Goal: Task Accomplishment & Management: Manage account settings

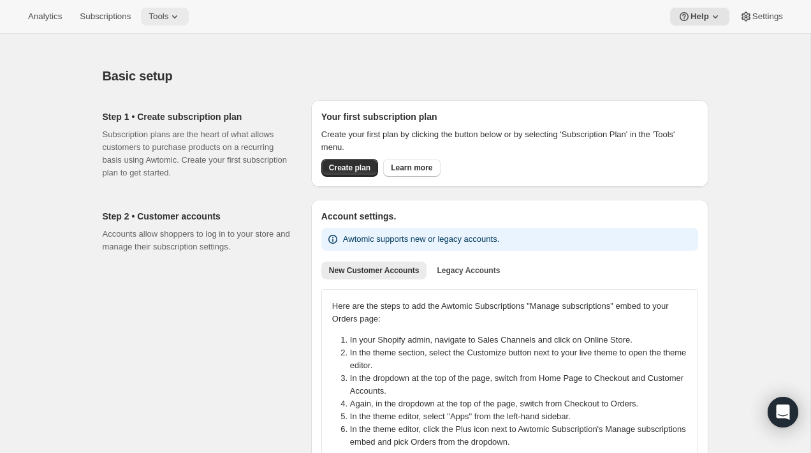
click at [180, 19] on icon at bounding box center [174, 16] width 13 height 13
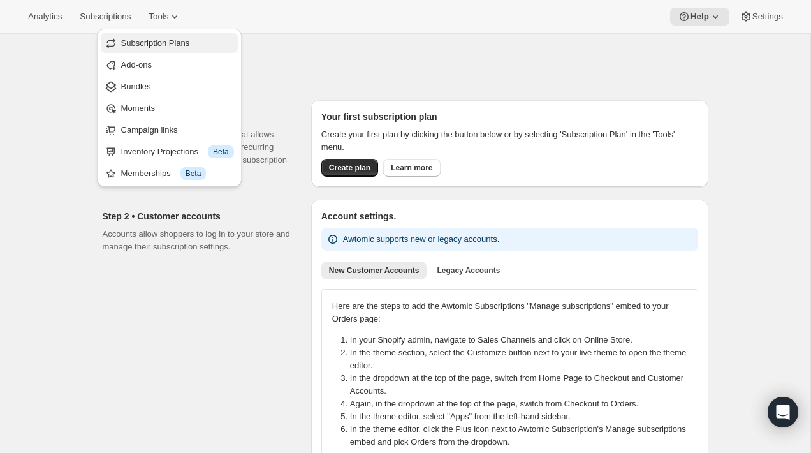
click at [182, 45] on span "Subscription Plans" at bounding box center [155, 43] width 69 height 10
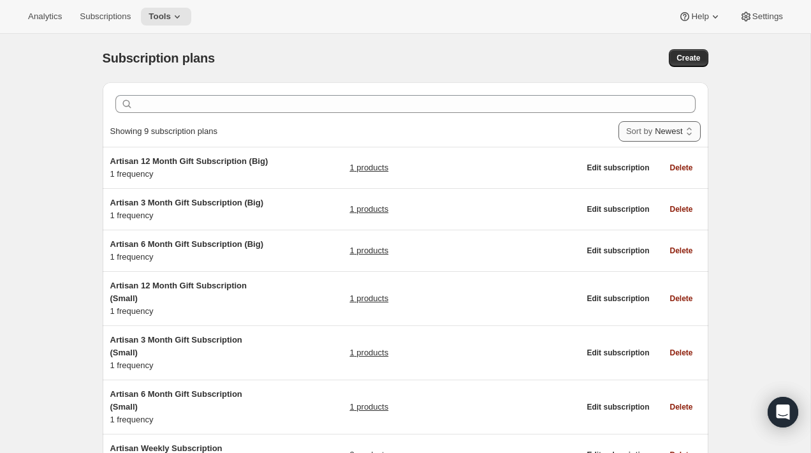
click at [646, 131] on select "Newest Oldest Recently updated Least recently updated" at bounding box center [659, 131] width 82 height 20
click at [618, 121] on select "Newest Oldest Recently updated Least recently updated" at bounding box center [659, 131] width 82 height 20
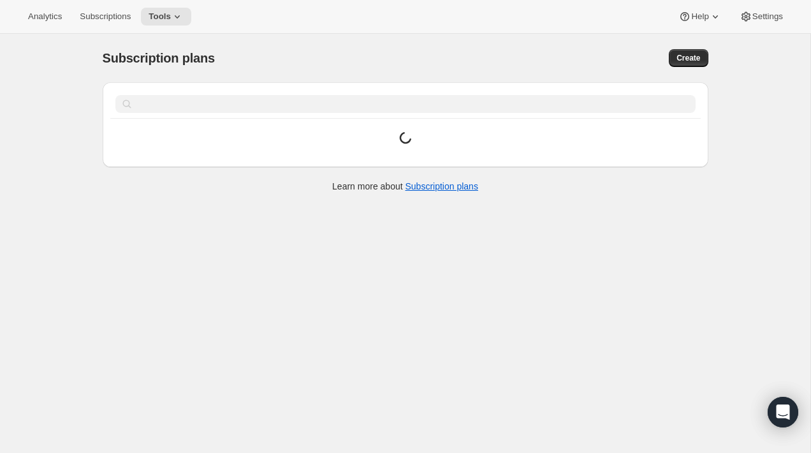
select select "UPDATED_AT|1"
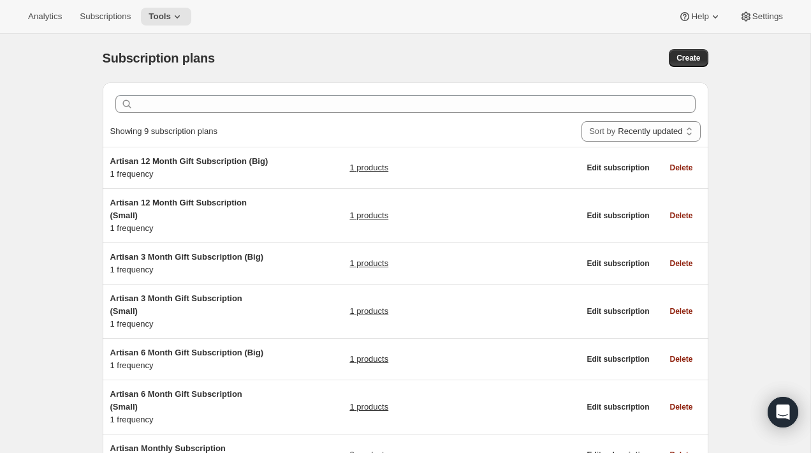
click at [751, 152] on div "Subscription plans. This page is ready Subscription plans Create Clear Showing …" at bounding box center [405, 339] width 810 height 611
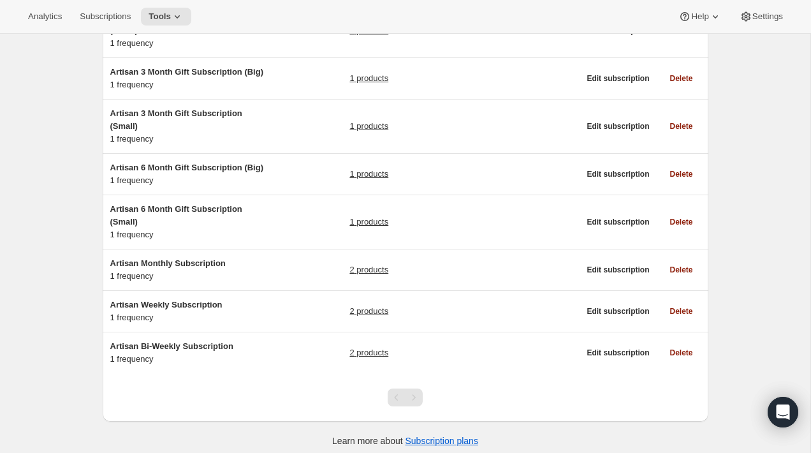
scroll to position [176, 0]
